Goal: Information Seeking & Learning: Learn about a topic

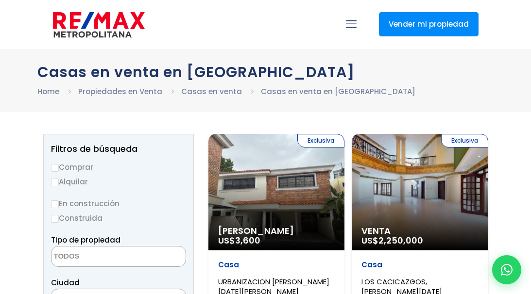
select select
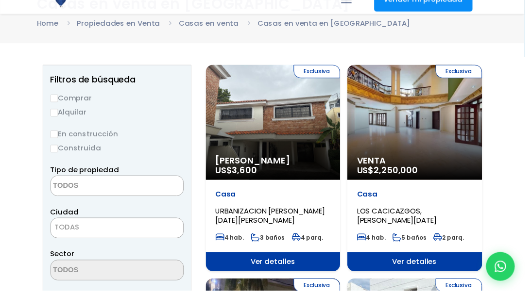
scroll to position [78, 0]
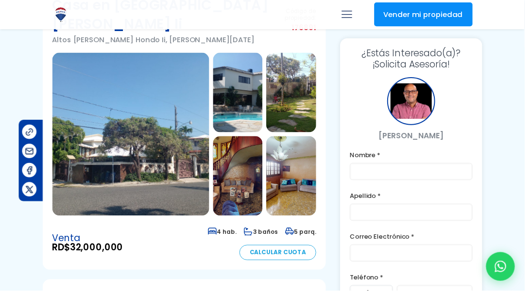
scroll to position [68, 78]
